Goal: Task Accomplishment & Management: Manage account settings

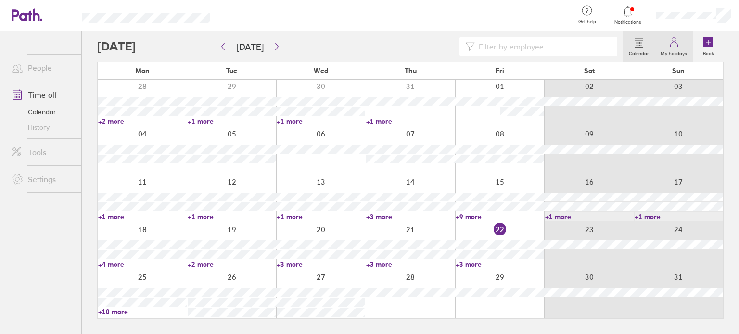
click at [681, 50] on label "My holidays" at bounding box center [673, 52] width 38 height 9
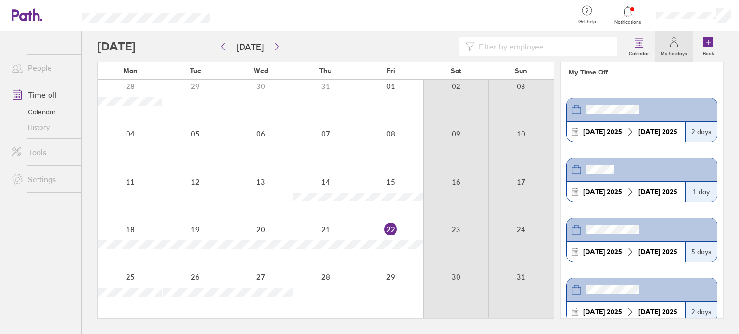
click at [596, 132] on strong "[DATE]" at bounding box center [594, 131] width 22 height 9
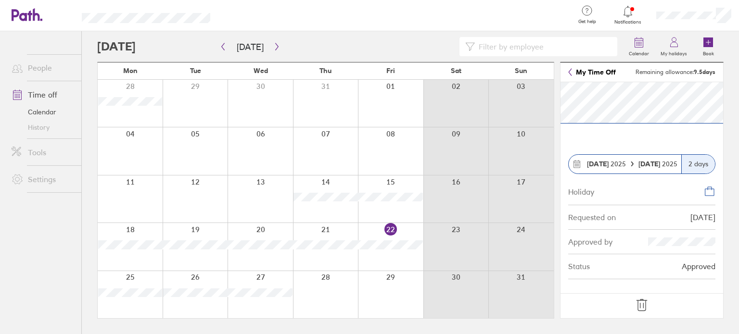
click at [644, 303] on icon at bounding box center [641, 305] width 15 height 15
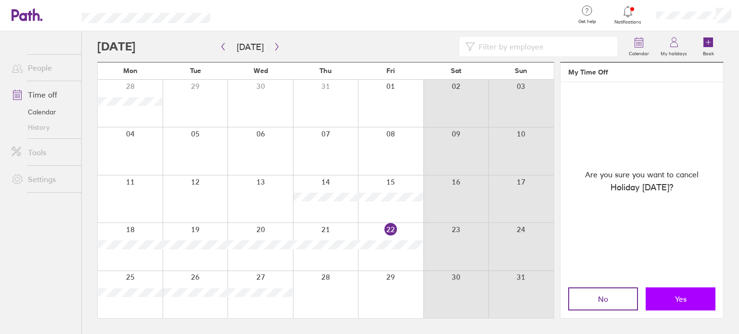
click at [673, 300] on button "Yes" at bounding box center [680, 299] width 70 height 23
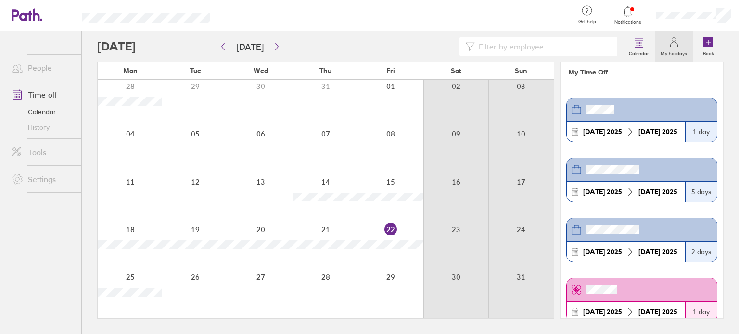
click at [628, 137] on div "[DATE] [DATE]" at bounding box center [625, 132] width 118 height 20
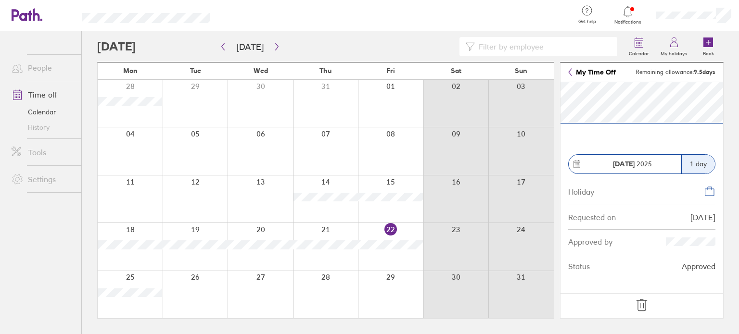
click at [567, 71] on header "My Time Off Remaining allowance: 9.5 days" at bounding box center [641, 73] width 163 height 20
click at [570, 73] on icon at bounding box center [570, 72] width 4 height 8
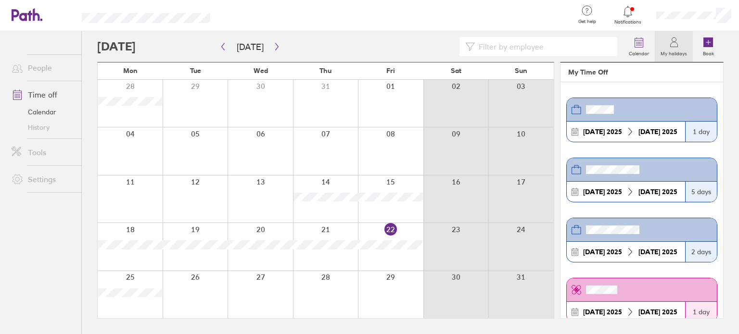
click at [635, 192] on div "[DATE]" at bounding box center [657, 192] width 47 height 8
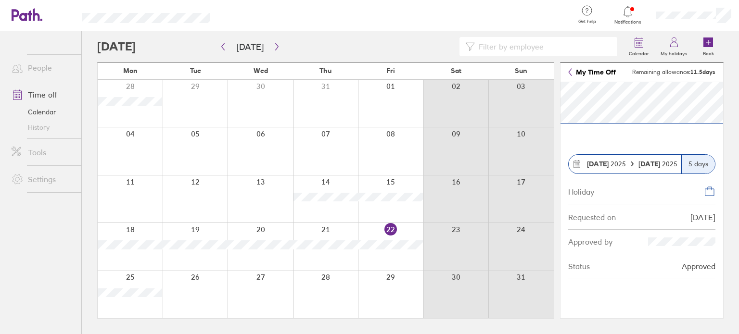
click at [567, 73] on header "My Time Off Remaining allowance: 11.5 days" at bounding box center [641, 73] width 163 height 20
click at [572, 75] on link "My Time Off" at bounding box center [592, 72] width 48 height 8
click at [577, 164] on icon at bounding box center [576, 164] width 9 height 9
click at [660, 165] on strong "[DATE]" at bounding box center [650, 164] width 24 height 9
click at [575, 163] on icon at bounding box center [576, 164] width 9 height 9
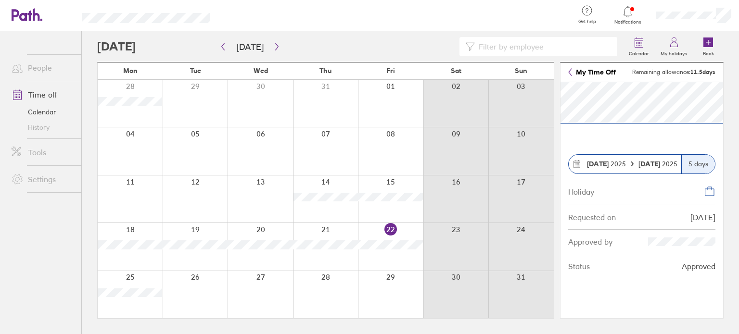
click at [630, 166] on icon at bounding box center [631, 164] width 5 height 5
click at [327, 250] on div at bounding box center [325, 246] width 65 height 47
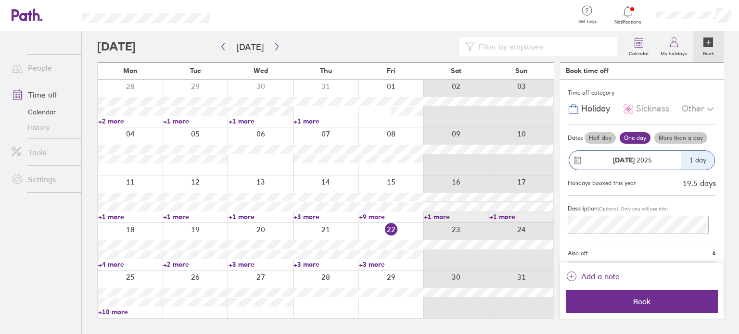
click at [49, 98] on link "Time off" at bounding box center [42, 94] width 77 height 19
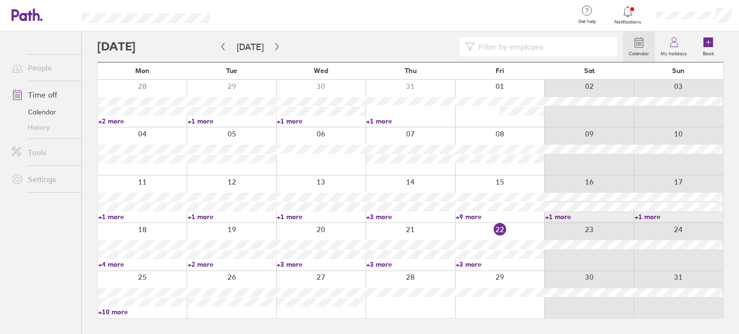
click at [391, 226] on div at bounding box center [409, 246] width 89 height 47
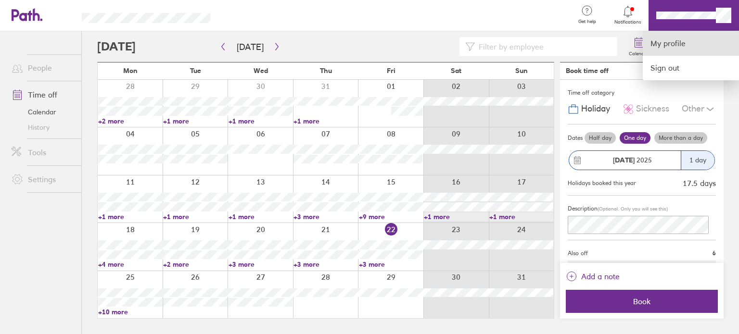
click at [687, 47] on link "My profile" at bounding box center [690, 43] width 96 height 25
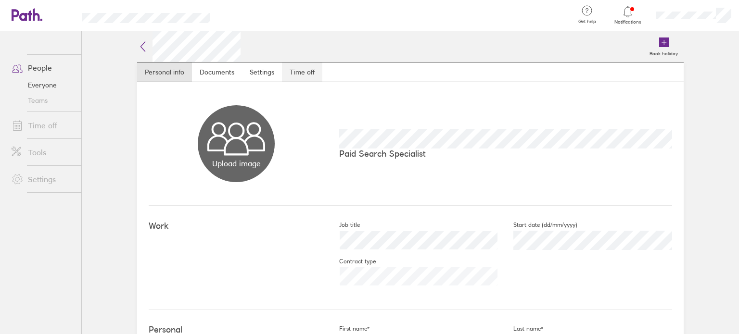
click at [293, 73] on link "Time off" at bounding box center [302, 72] width 40 height 19
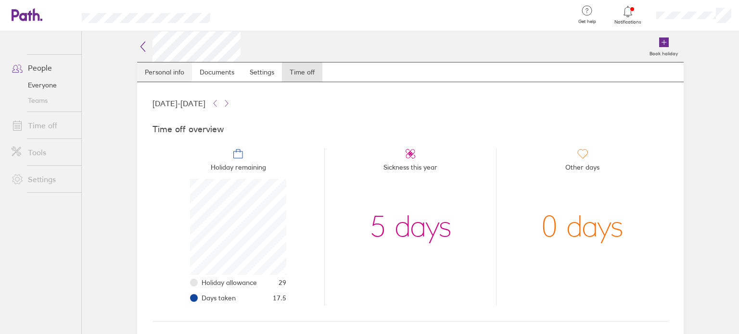
click at [152, 72] on link "Personal info" at bounding box center [164, 72] width 55 height 19
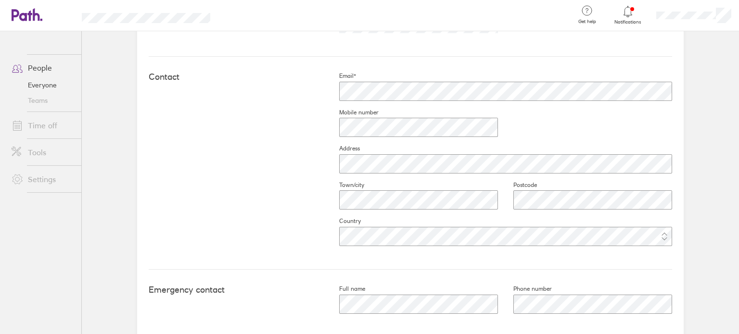
scroll to position [453, 0]
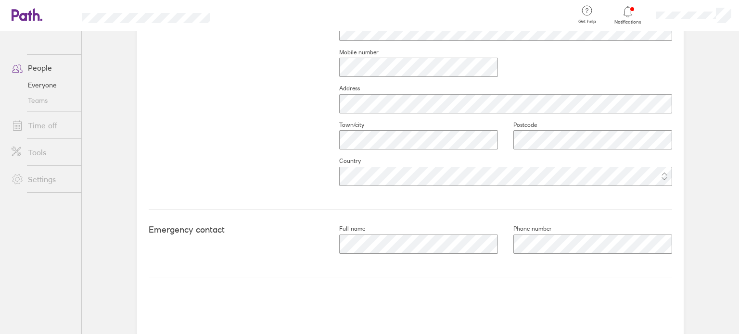
click at [35, 65] on link "People" at bounding box center [42, 67] width 77 height 19
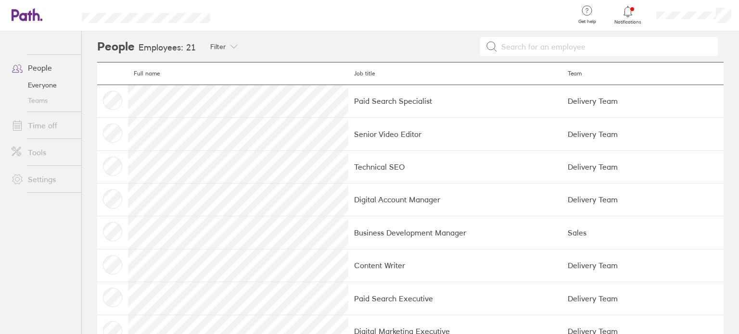
click at [24, 13] on icon at bounding box center [22, 15] width 21 height 12
